Goal: Task Accomplishment & Management: Complete application form

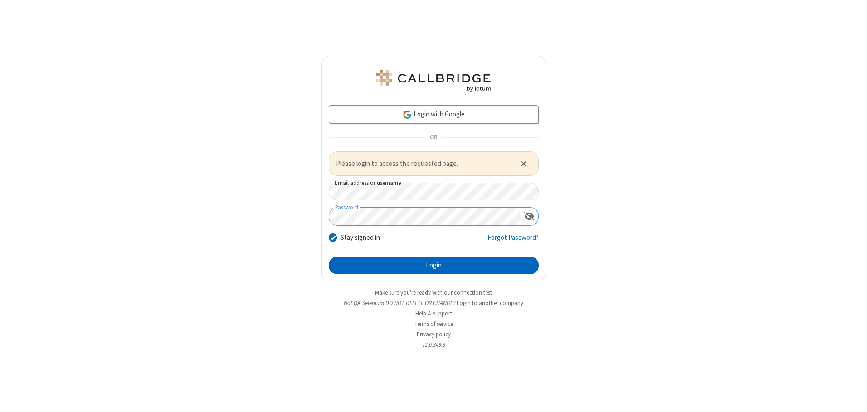
click at [433, 265] on button "Login" at bounding box center [434, 266] width 210 height 18
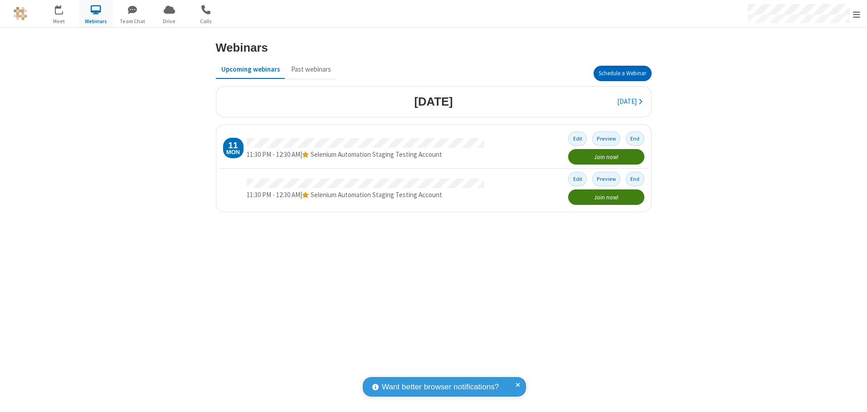
click at [622, 73] on button "Schedule a Webinar" at bounding box center [622, 73] width 58 height 15
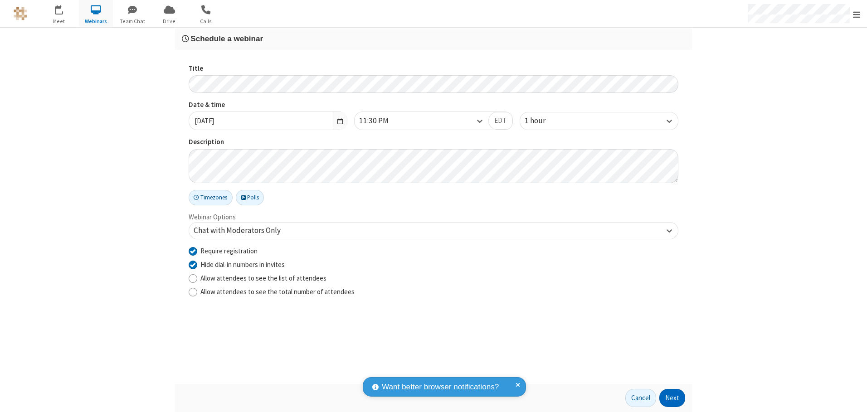
click at [672, 398] on button "Next" at bounding box center [672, 398] width 26 height 18
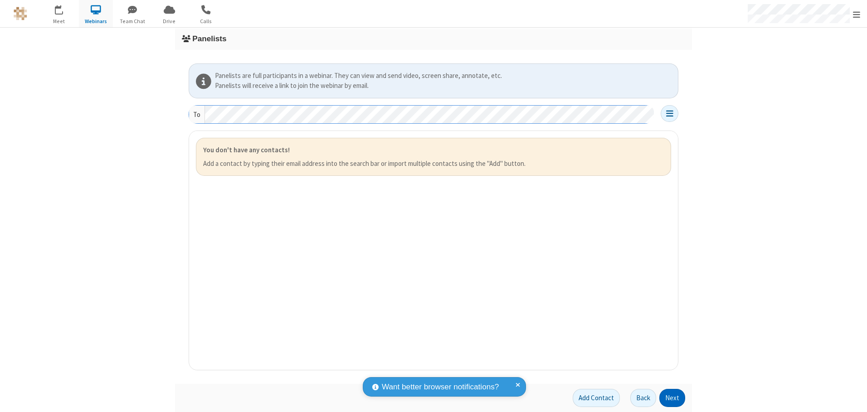
click at [672, 398] on button "Next" at bounding box center [672, 398] width 26 height 18
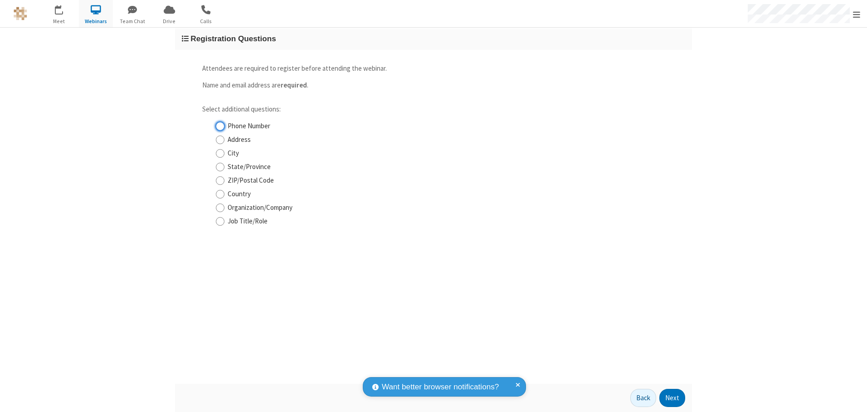
click at [220, 126] on input "Phone Number" at bounding box center [220, 126] width 9 height 10
checkbox input "true"
click at [672, 398] on button "Next" at bounding box center [672, 398] width 26 height 18
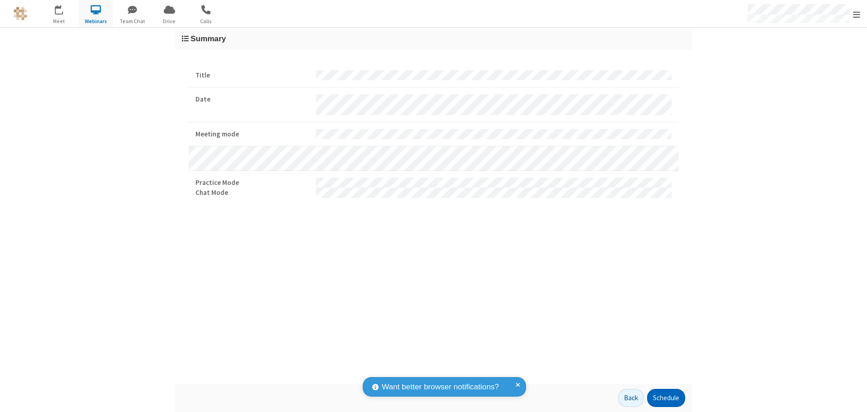
click at [665, 398] on button "Schedule" at bounding box center [666, 398] width 38 height 18
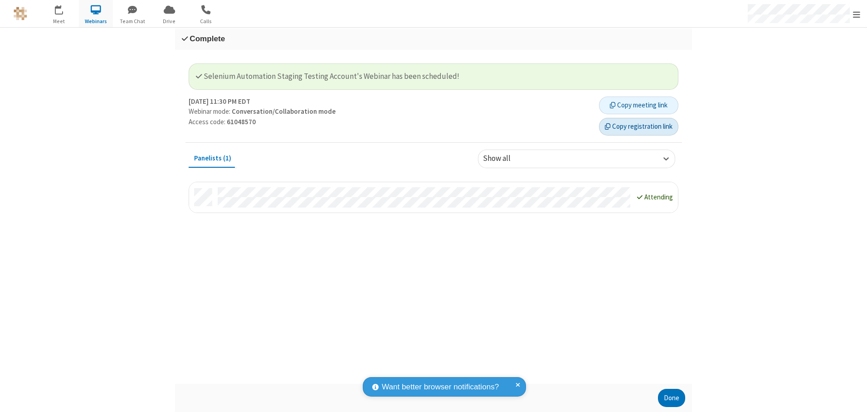
click at [638, 126] on button "Copy registration link" at bounding box center [638, 127] width 79 height 18
click at [671, 398] on button "Done" at bounding box center [671, 398] width 27 height 18
